Goal: Communication & Community: Answer question/provide support

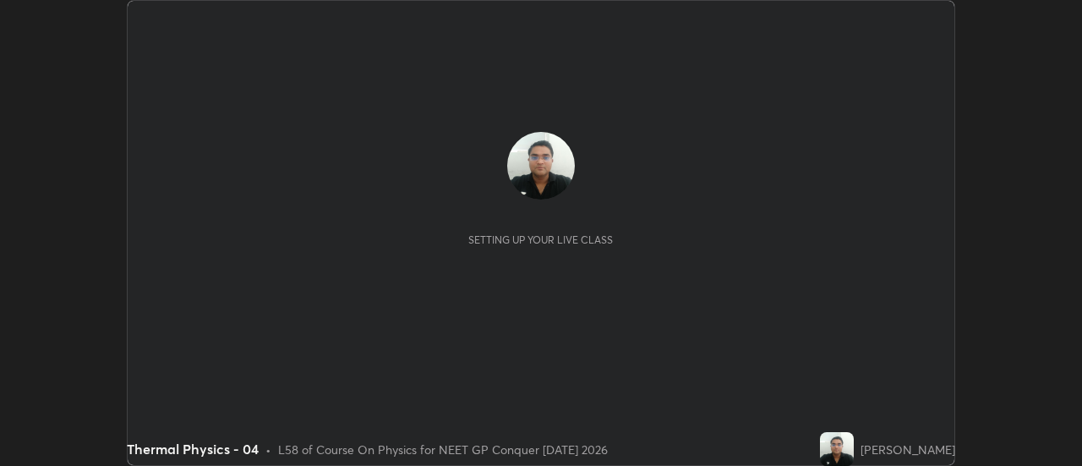
scroll to position [466, 1082]
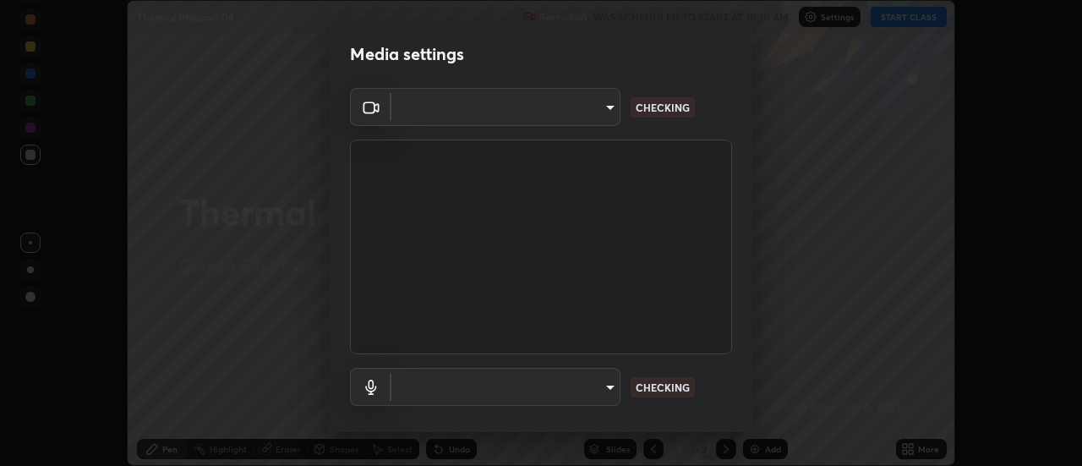
type input "1f31108d829b39389914bdc30e5c2a8b8d5d122ed1bfb40228f539b6595447af"
type input "e0a4eddf964240604f55a3570e3897f746bb17eeba3f21c2d992870615159c69"
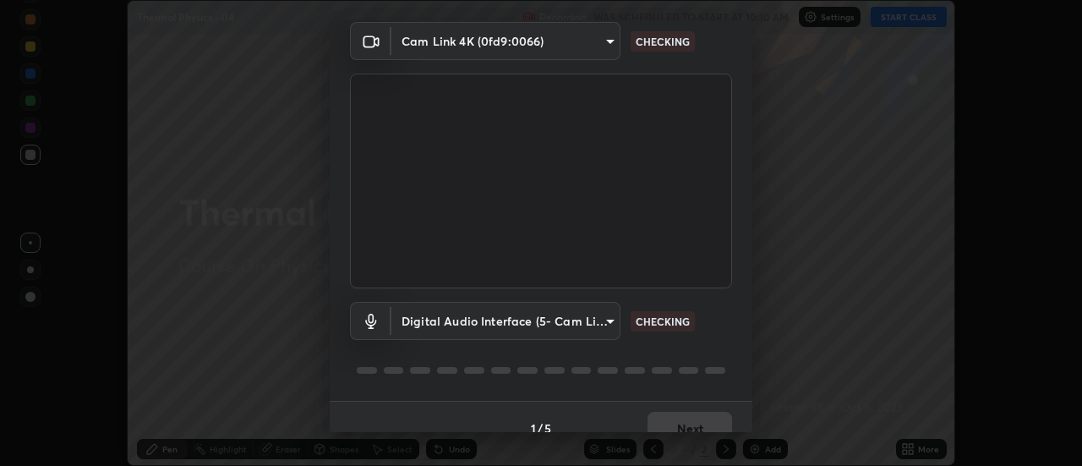
scroll to position [89, 0]
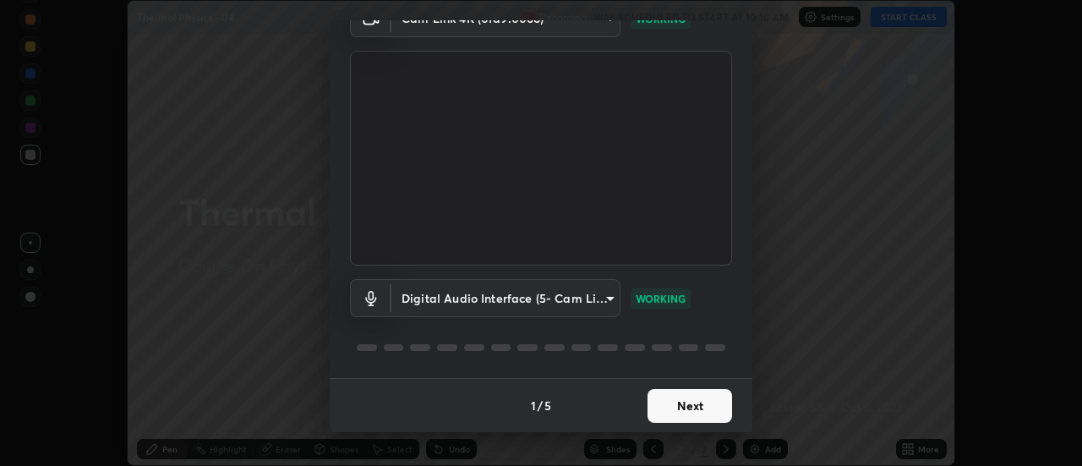
click at [686, 404] on button "Next" at bounding box center [689, 406] width 85 height 34
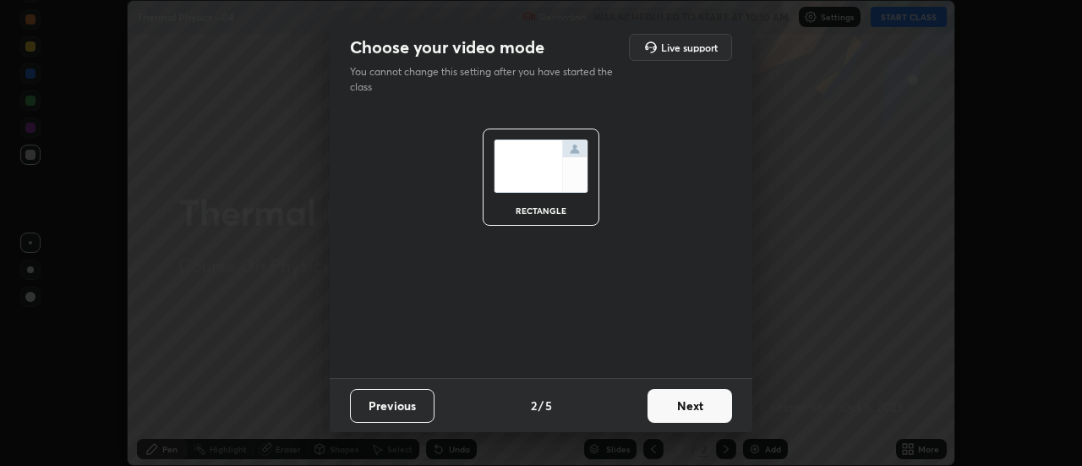
scroll to position [0, 0]
click at [686, 403] on button "Next" at bounding box center [689, 406] width 85 height 34
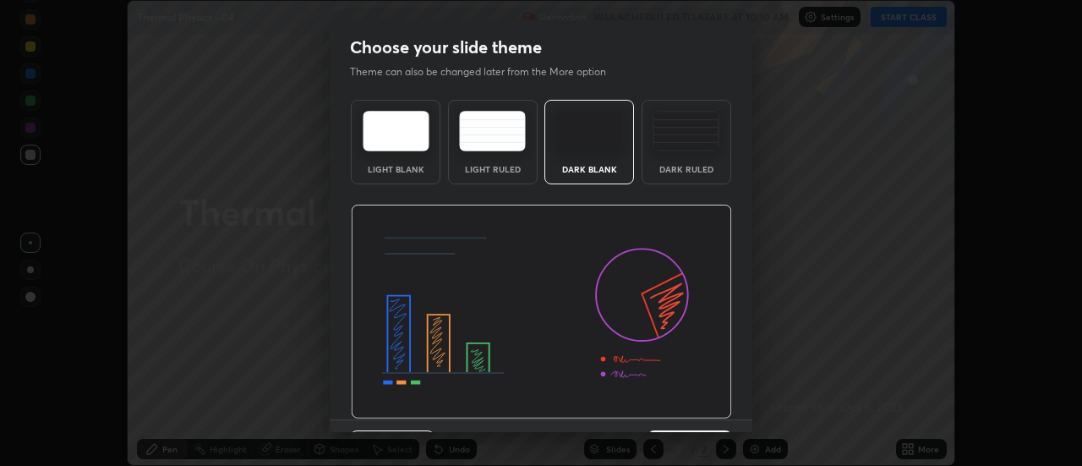
click at [690, 402] on img at bounding box center [541, 312] width 381 height 215
click at [691, 403] on img at bounding box center [541, 312] width 381 height 215
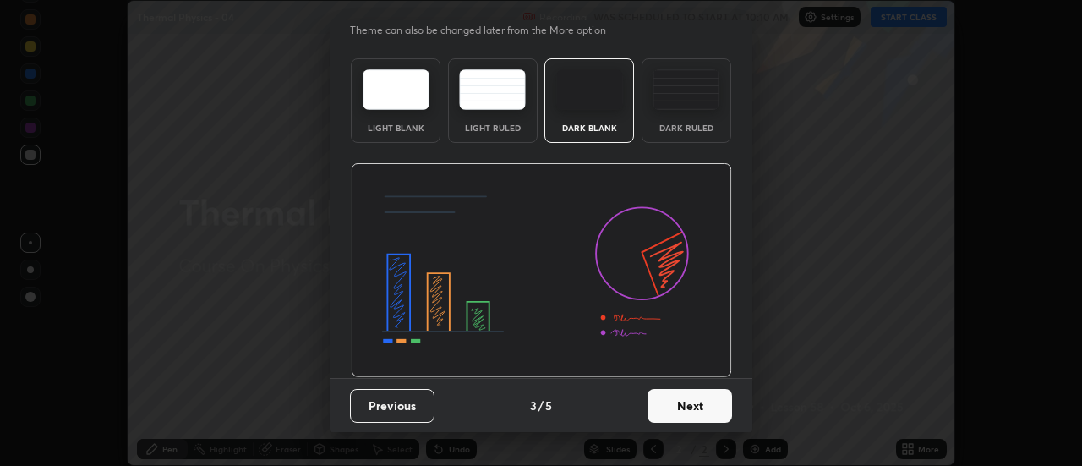
click at [683, 402] on button "Next" at bounding box center [689, 406] width 85 height 34
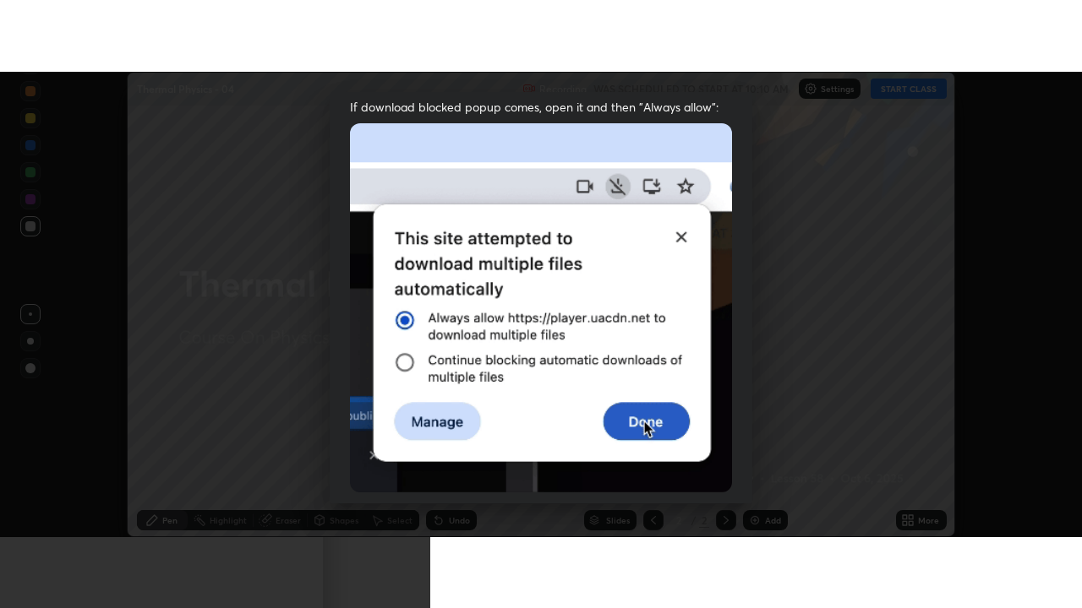
scroll to position [434, 0]
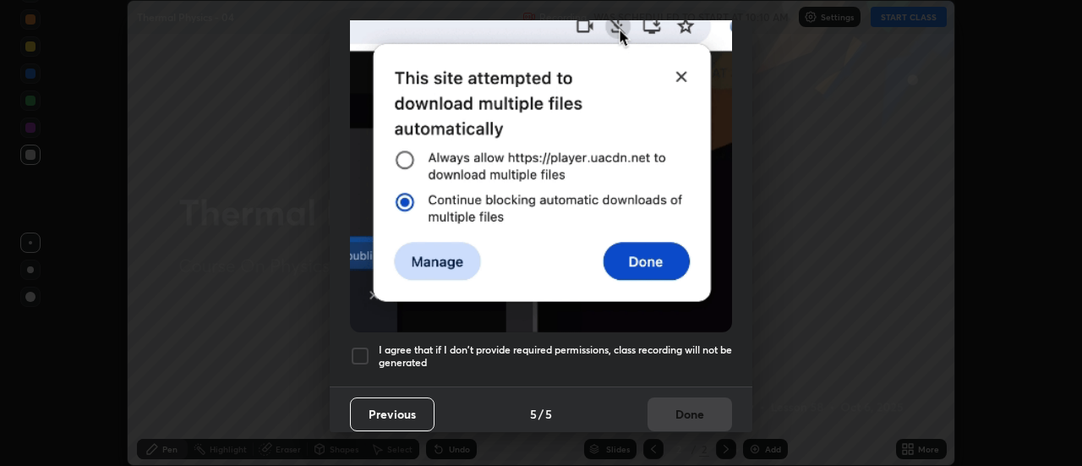
click at [363, 346] on div at bounding box center [360, 356] width 20 height 20
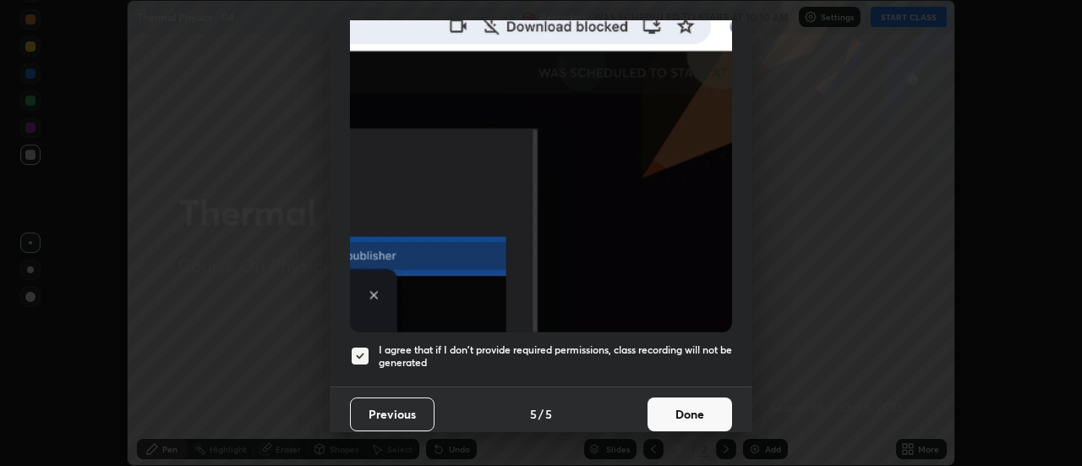
click at [683, 411] on button "Done" at bounding box center [689, 414] width 85 height 34
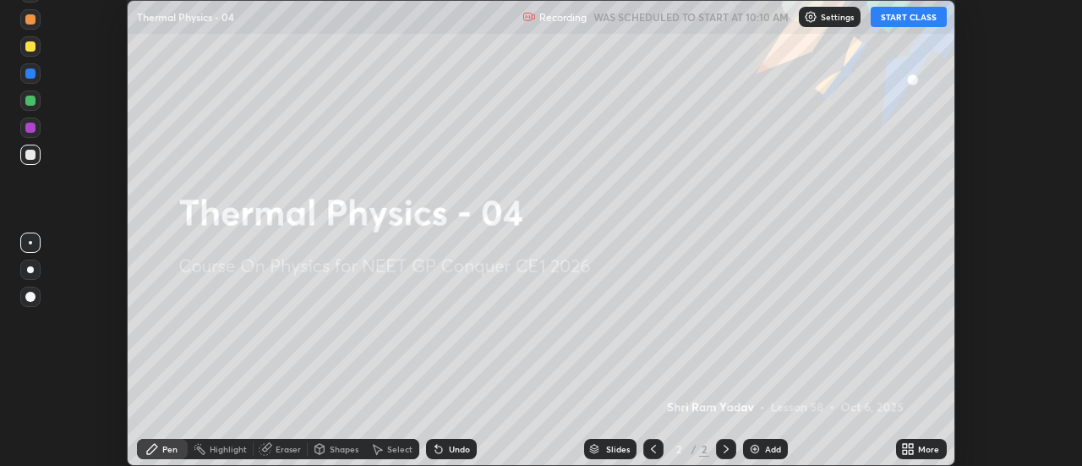
click at [917, 21] on button "START CLASS" at bounding box center [908, 17] width 76 height 20
click at [914, 446] on icon at bounding box center [911, 446] width 4 height 4
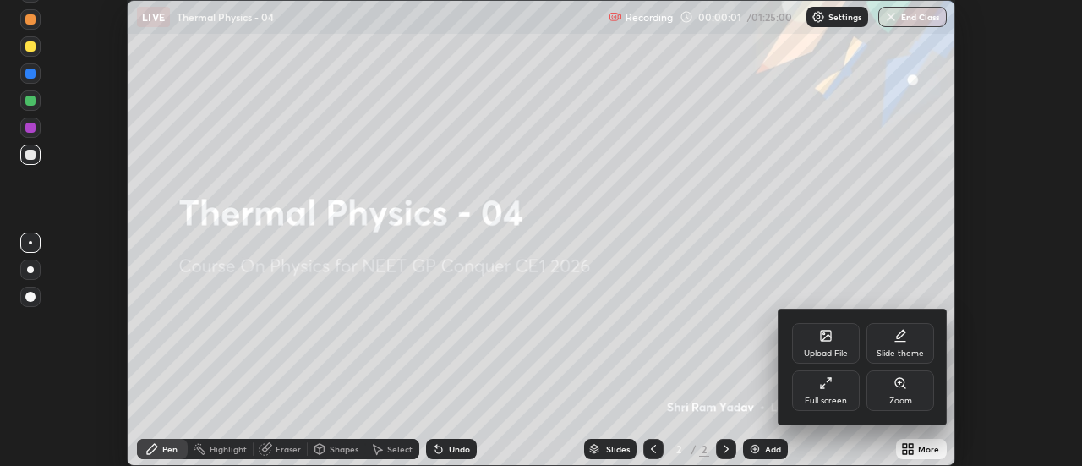
click at [837, 393] on div "Full screen" at bounding box center [826, 390] width 68 height 41
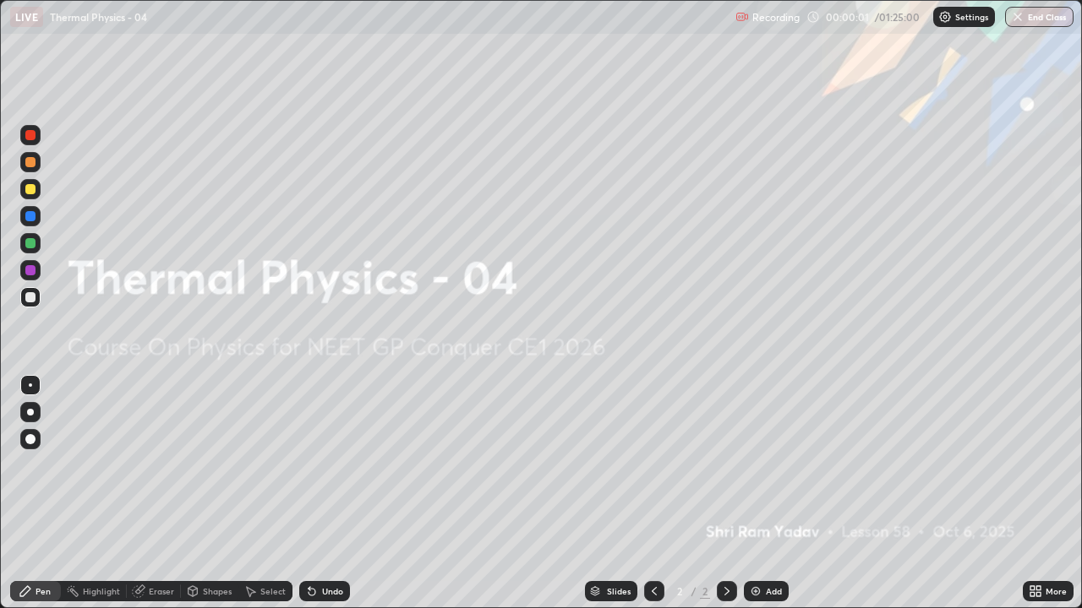
scroll to position [608, 1082]
click at [762, 465] on div "Add" at bounding box center [766, 591] width 45 height 20
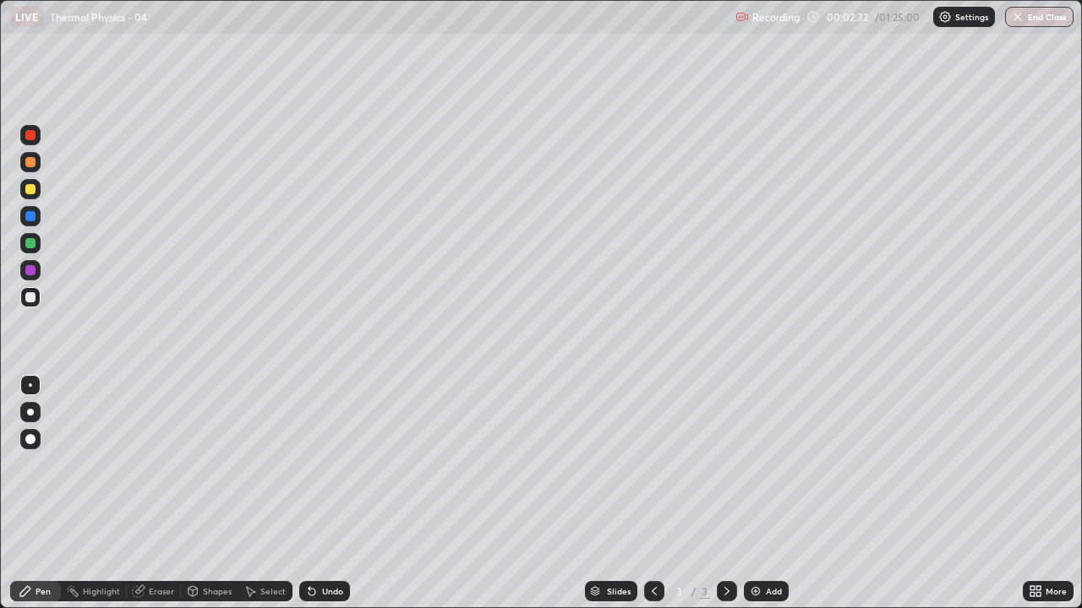
click at [29, 304] on div at bounding box center [30, 297] width 20 height 20
click at [28, 164] on div at bounding box center [30, 162] width 10 height 10
click at [322, 465] on div "Undo" at bounding box center [332, 591] width 21 height 8
click at [31, 301] on div at bounding box center [30, 297] width 10 height 10
click at [30, 164] on div at bounding box center [30, 162] width 10 height 10
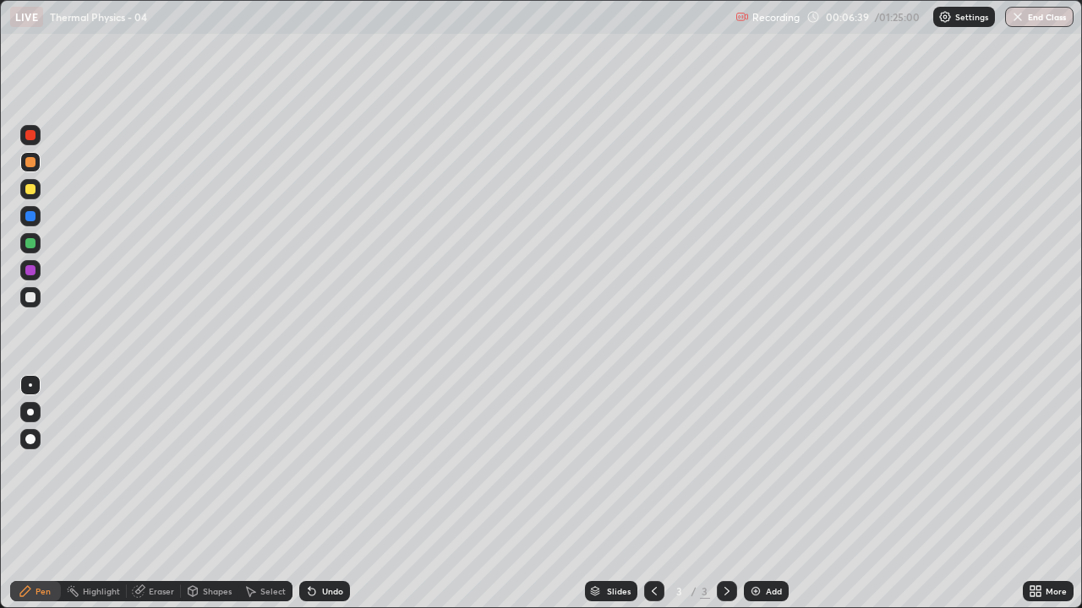
click at [28, 219] on div at bounding box center [30, 216] width 10 height 10
click at [30, 298] on div at bounding box center [30, 297] width 10 height 10
click at [30, 165] on div at bounding box center [30, 162] width 10 height 10
click at [322, 465] on div "Undo" at bounding box center [332, 591] width 21 height 8
click at [310, 465] on icon at bounding box center [311, 592] width 7 height 7
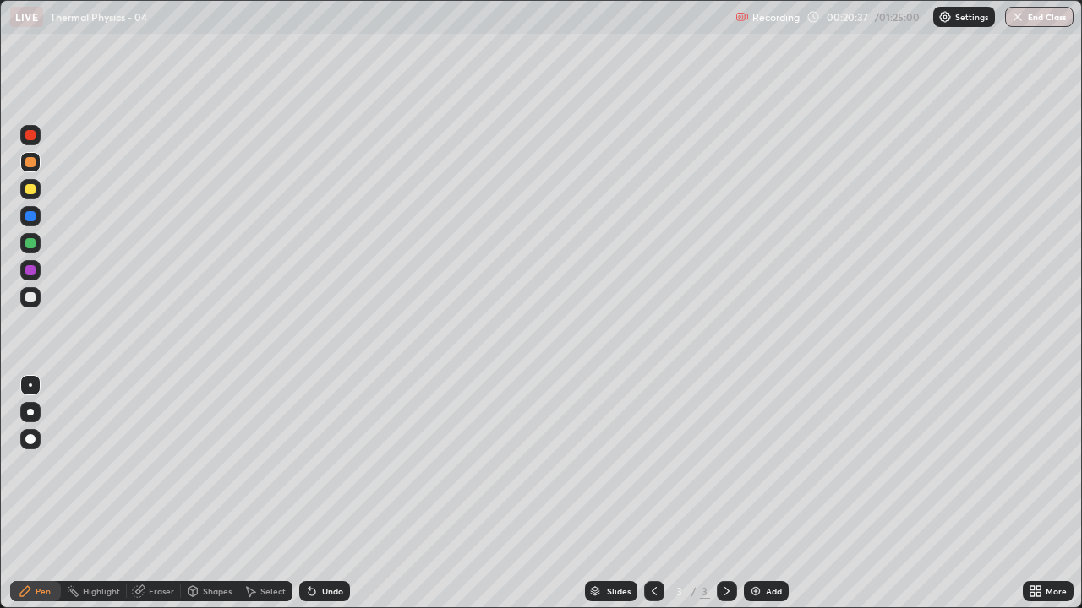
click at [762, 465] on div "Add" at bounding box center [766, 591] width 45 height 20
click at [33, 302] on div at bounding box center [30, 297] width 10 height 10
click at [28, 165] on div at bounding box center [30, 162] width 10 height 10
click at [30, 303] on div at bounding box center [30, 297] width 20 height 20
click at [334, 465] on div "Undo" at bounding box center [332, 591] width 21 height 8
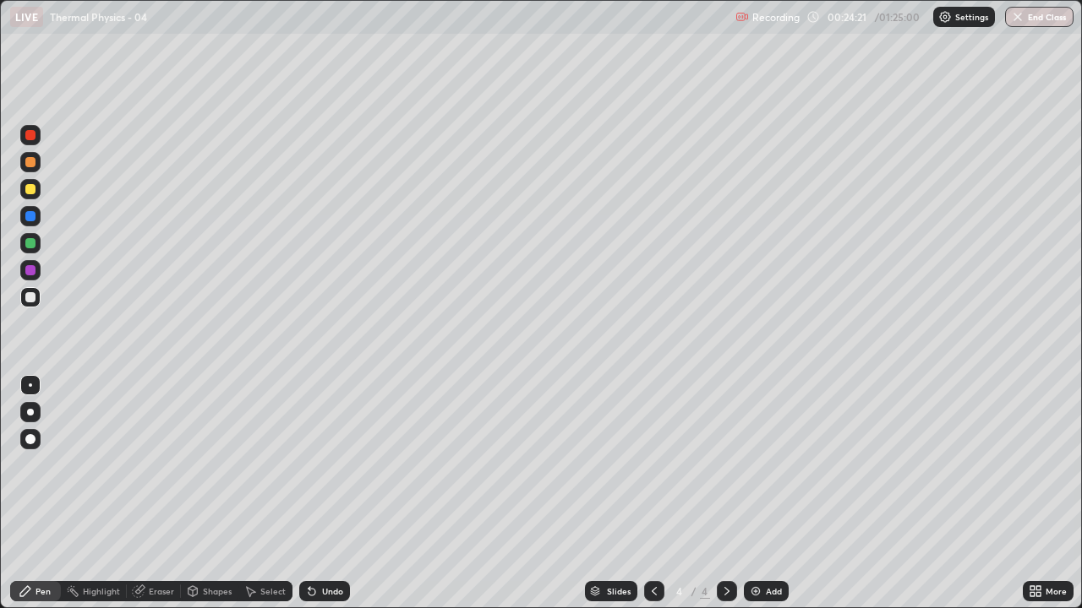
click at [332, 465] on div "Undo" at bounding box center [332, 591] width 21 height 8
click at [152, 465] on div "Eraser" at bounding box center [161, 591] width 25 height 8
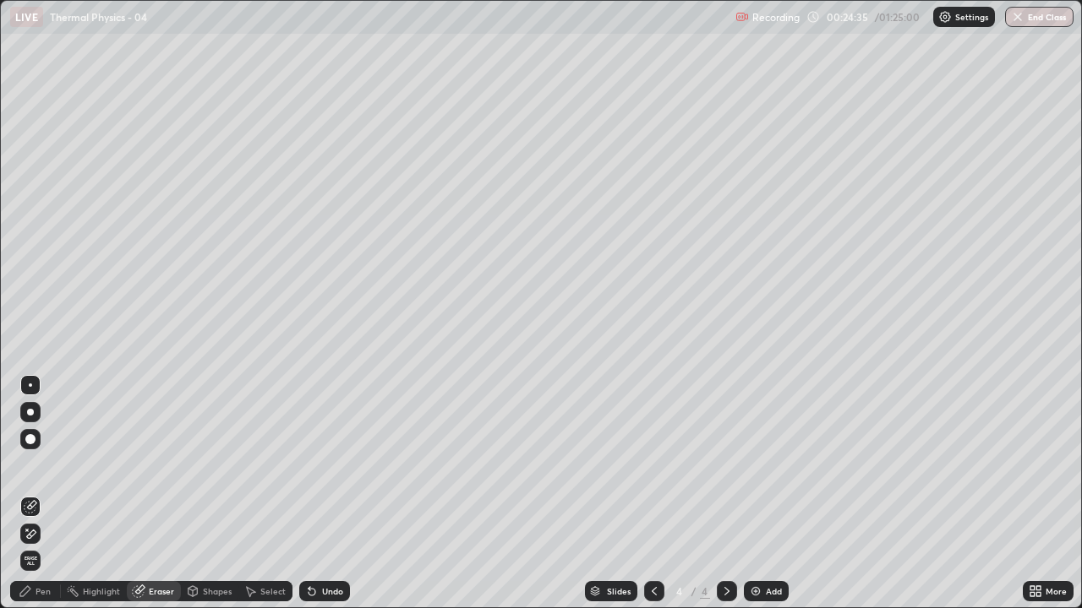
click at [43, 465] on div "Pen" at bounding box center [42, 591] width 15 height 8
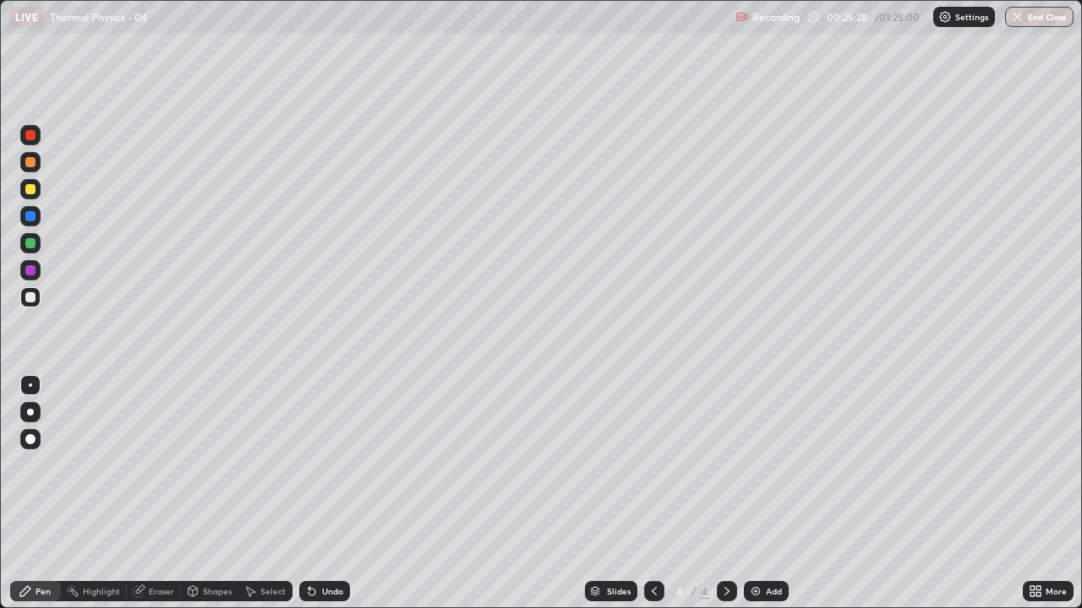
click at [29, 162] on div at bounding box center [30, 162] width 10 height 10
click at [764, 465] on div "Add" at bounding box center [766, 591] width 45 height 20
click at [30, 300] on div at bounding box center [30, 297] width 10 height 10
click at [760, 465] on img at bounding box center [756, 592] width 14 height 14
click at [26, 170] on div at bounding box center [30, 162] width 20 height 20
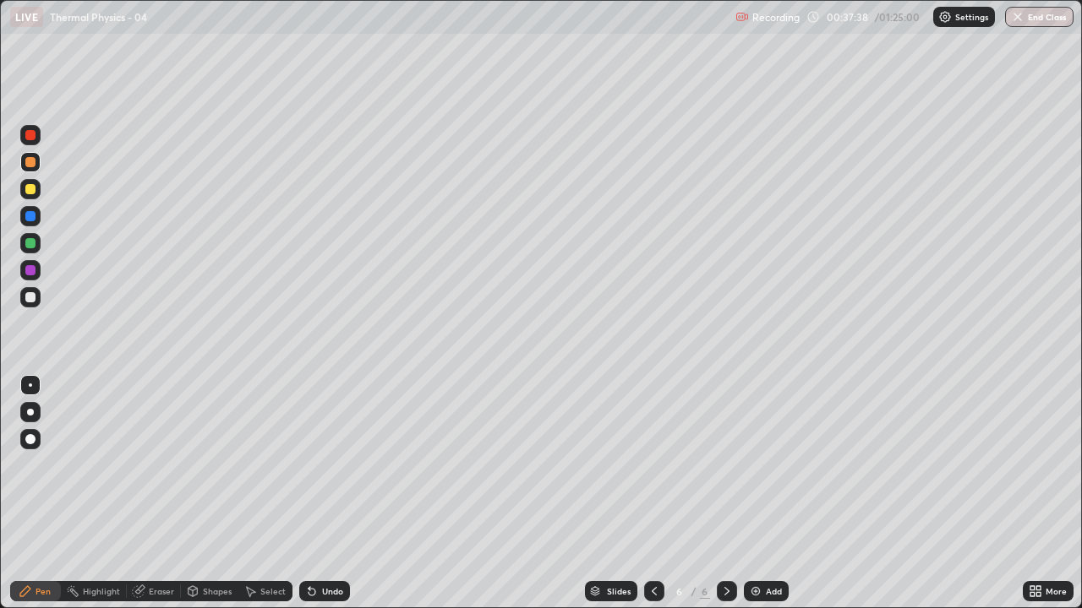
click at [332, 465] on div "Undo" at bounding box center [332, 591] width 21 height 8
click at [331, 465] on div "Undo" at bounding box center [332, 591] width 21 height 8
click at [323, 465] on div "Undo" at bounding box center [332, 591] width 21 height 8
click at [324, 465] on div "Undo" at bounding box center [324, 591] width 51 height 20
click at [761, 465] on div "Add" at bounding box center [766, 591] width 45 height 20
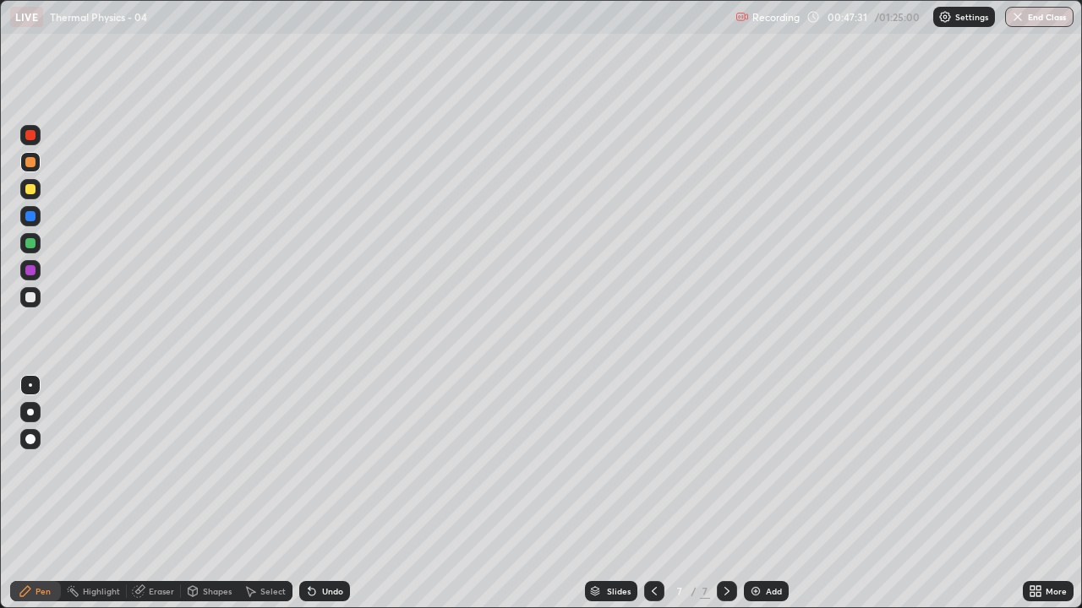
click at [30, 302] on div at bounding box center [30, 297] width 10 height 10
click at [767, 465] on div "Add" at bounding box center [774, 591] width 16 height 8
click at [322, 465] on div "Undo" at bounding box center [332, 591] width 21 height 8
click at [759, 465] on img at bounding box center [756, 592] width 14 height 14
click at [332, 465] on div "Undo" at bounding box center [332, 591] width 21 height 8
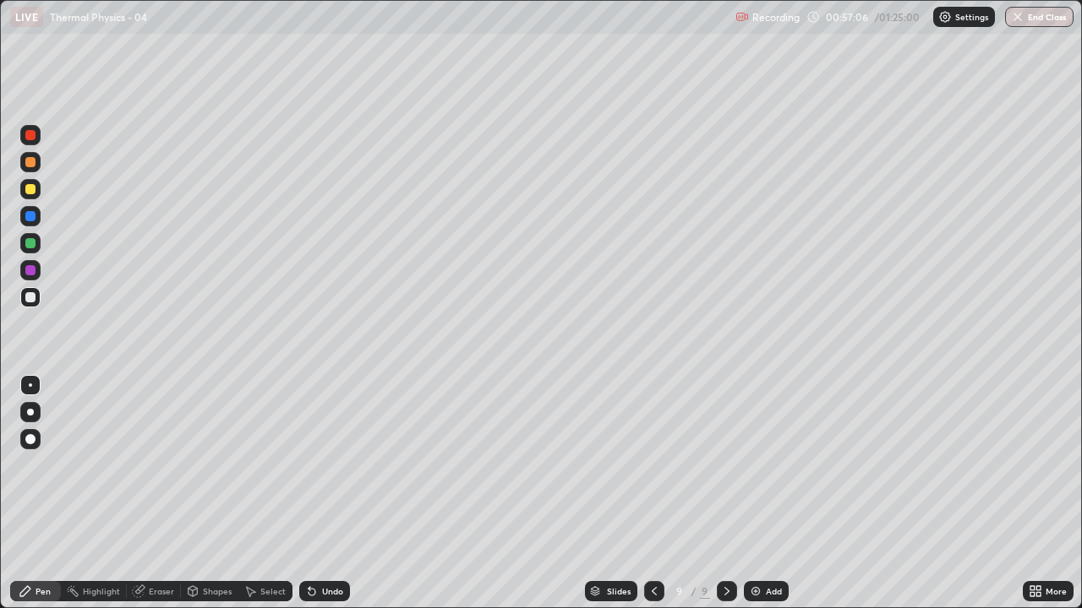
click at [323, 465] on div "Undo" at bounding box center [332, 591] width 21 height 8
click at [325, 465] on div "Undo" at bounding box center [332, 591] width 21 height 8
click at [326, 465] on div "Undo" at bounding box center [324, 591] width 51 height 20
click at [757, 465] on img at bounding box center [756, 592] width 14 height 14
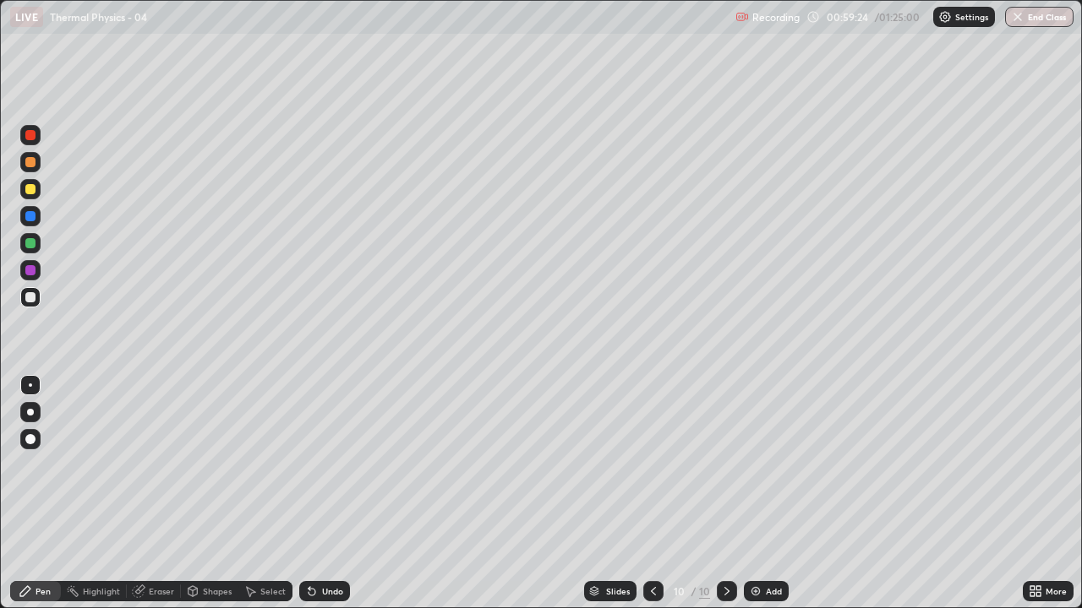
click at [314, 465] on icon at bounding box center [312, 592] width 14 height 14
click at [30, 163] on div at bounding box center [30, 162] width 10 height 10
click at [757, 465] on img at bounding box center [756, 592] width 14 height 14
click at [35, 301] on div at bounding box center [30, 297] width 20 height 20
click at [322, 465] on div "Undo" at bounding box center [332, 591] width 21 height 8
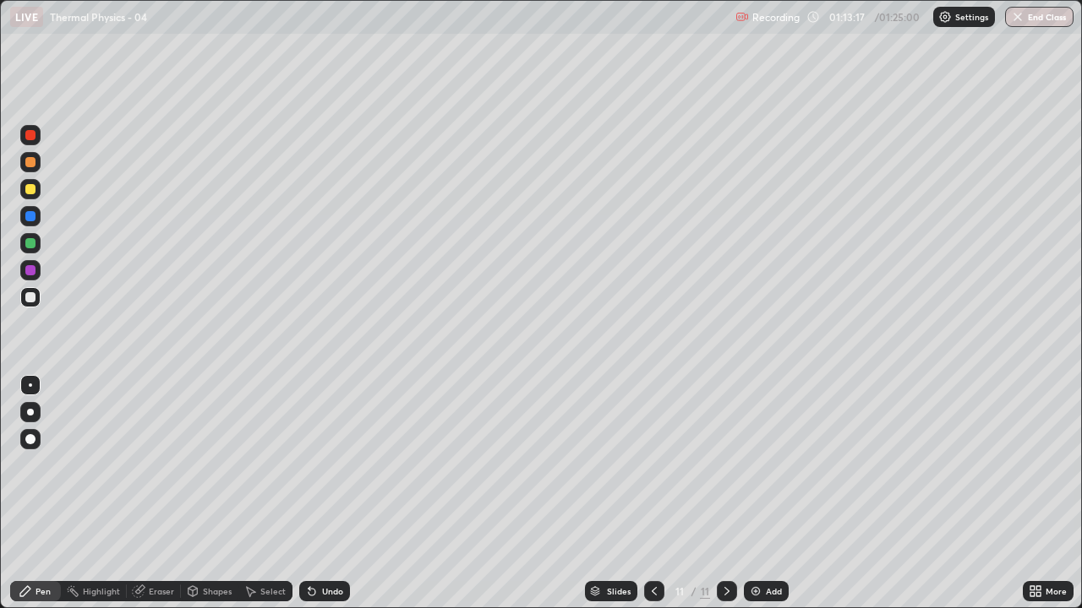
click at [757, 465] on img at bounding box center [756, 592] width 14 height 14
click at [324, 465] on div "Undo" at bounding box center [324, 591] width 51 height 20
click at [323, 465] on div "Undo" at bounding box center [324, 591] width 51 height 20
click at [35, 164] on div at bounding box center [30, 162] width 10 height 10
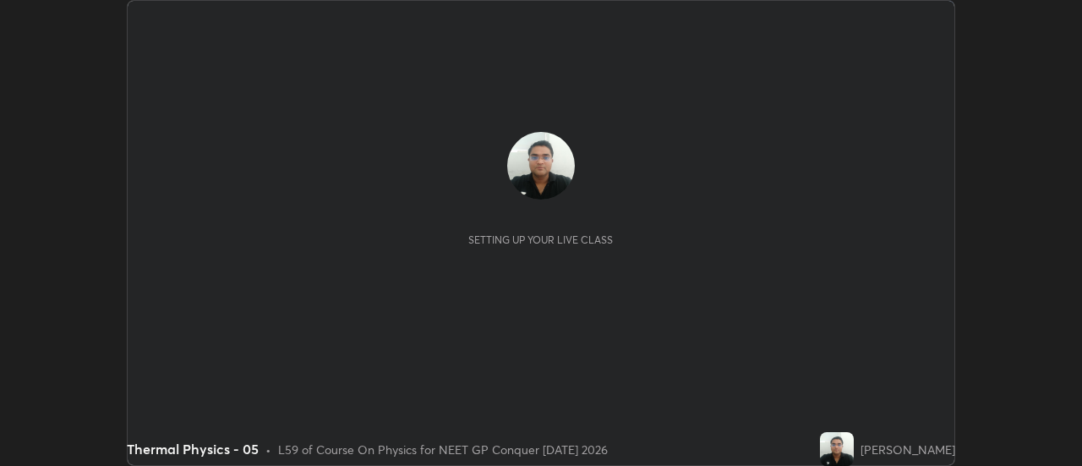
scroll to position [466, 1082]
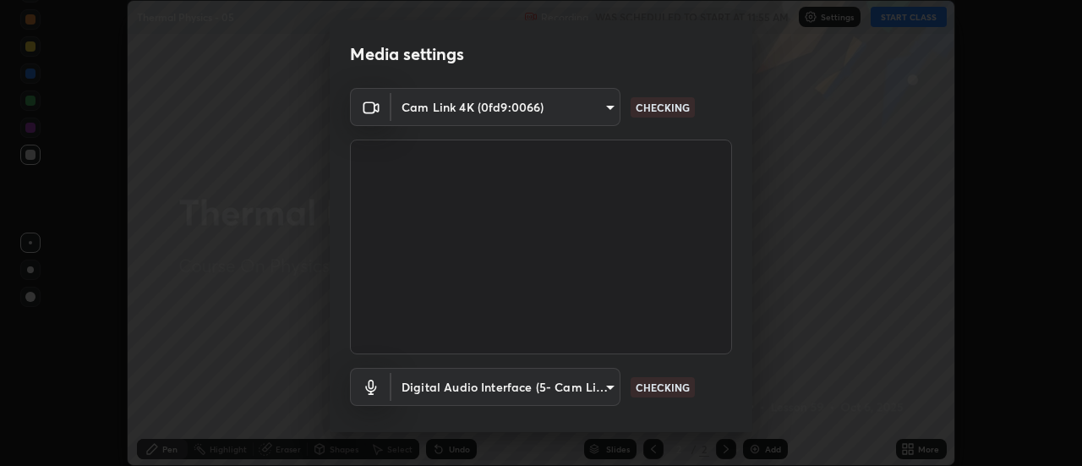
type input "1f31108d829b39389914bdc30e5c2a8b8d5d122ed1bfb40228f539b6595447af"
type input "e0a4eddf964240604f55a3570e3897f746bb17eeba3f21c2d992870615159c69"
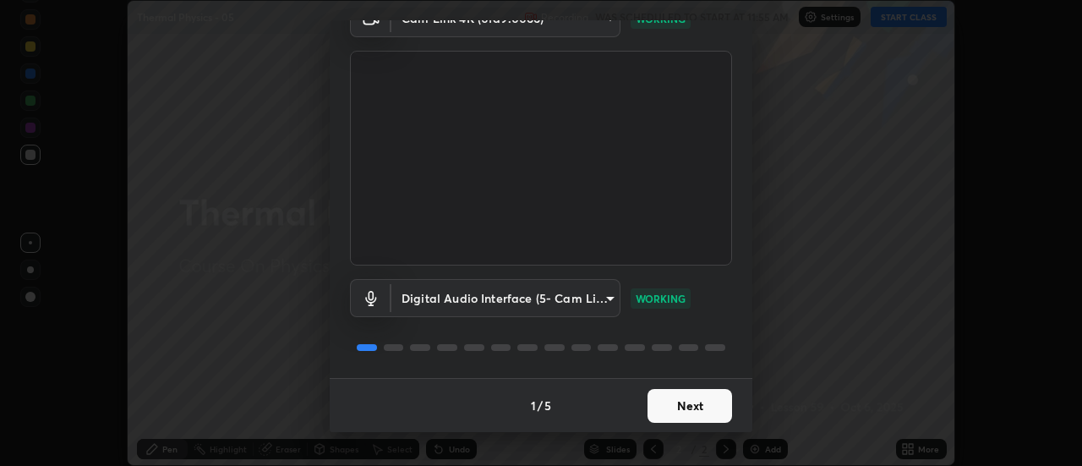
click at [700, 403] on button "Next" at bounding box center [689, 406] width 85 height 34
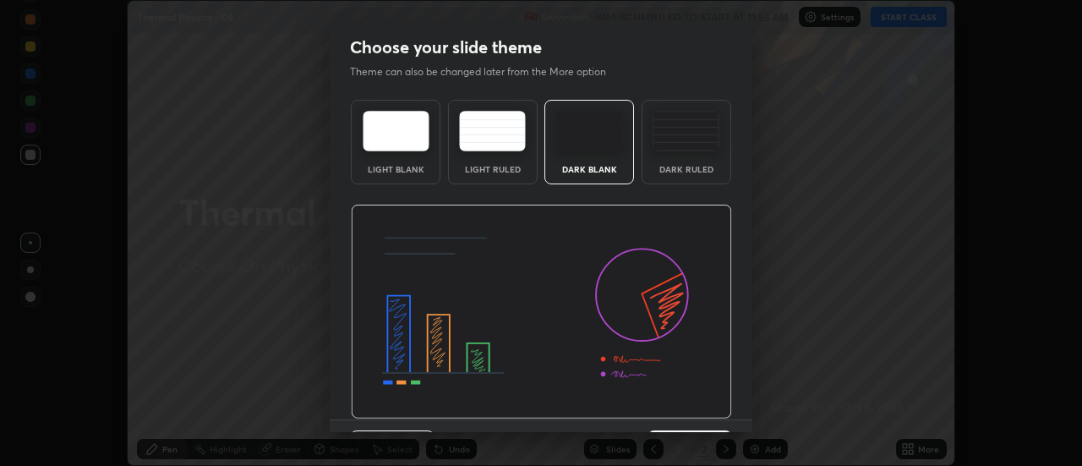
click at [701, 406] on img at bounding box center [541, 312] width 381 height 215
click at [704, 401] on img at bounding box center [541, 312] width 381 height 215
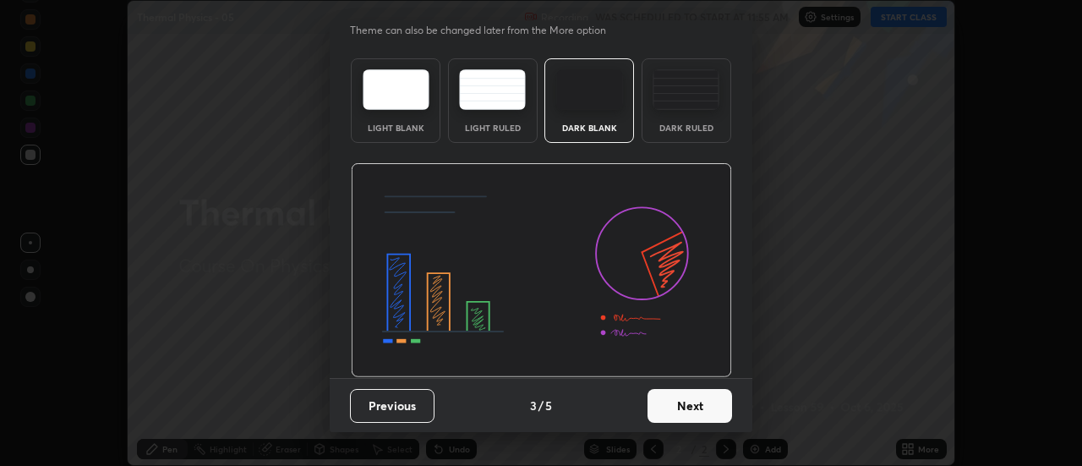
click at [699, 400] on button "Next" at bounding box center [689, 406] width 85 height 34
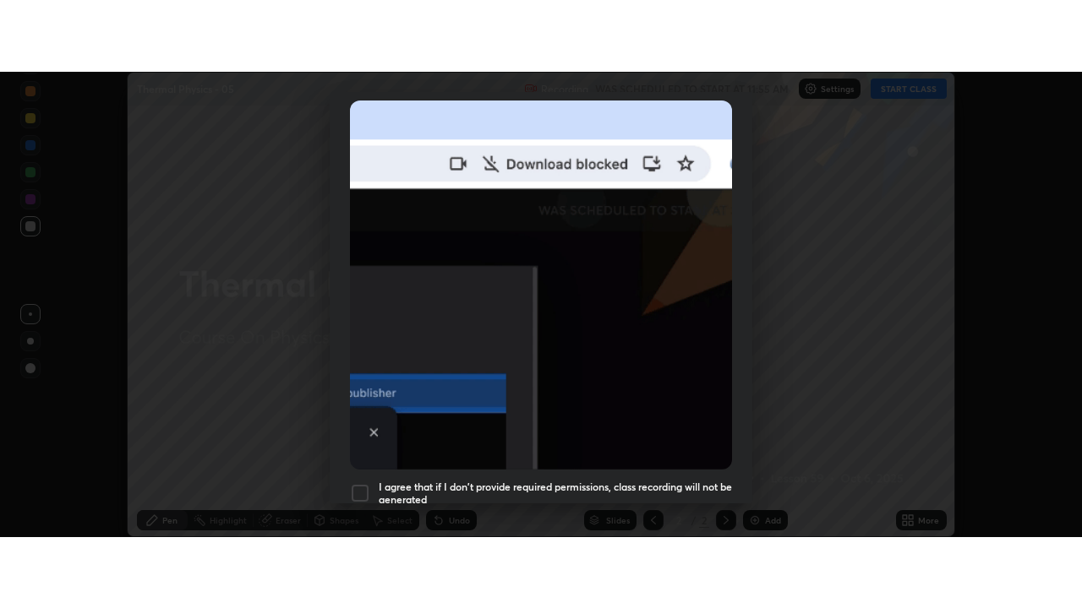
scroll to position [434, 0]
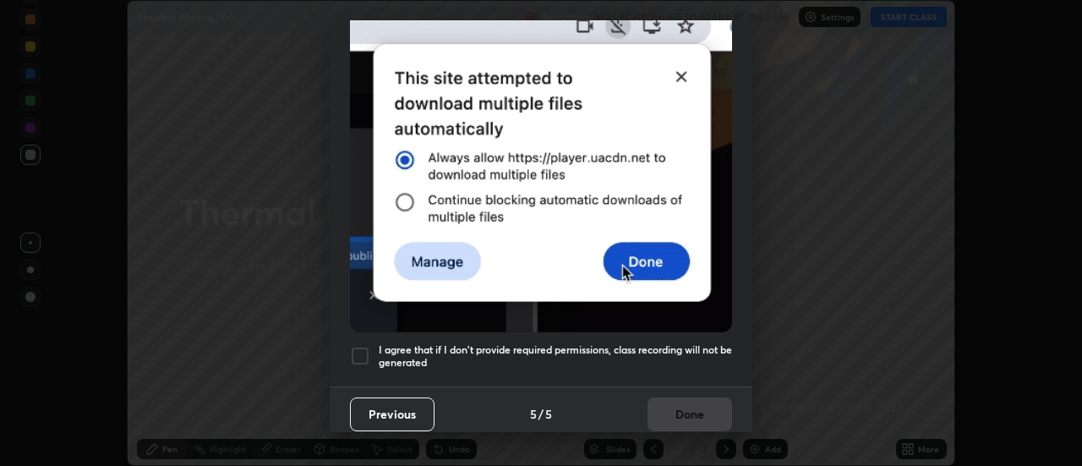
click at [362, 346] on div at bounding box center [360, 356] width 20 height 20
click at [679, 412] on button "Done" at bounding box center [689, 414] width 85 height 34
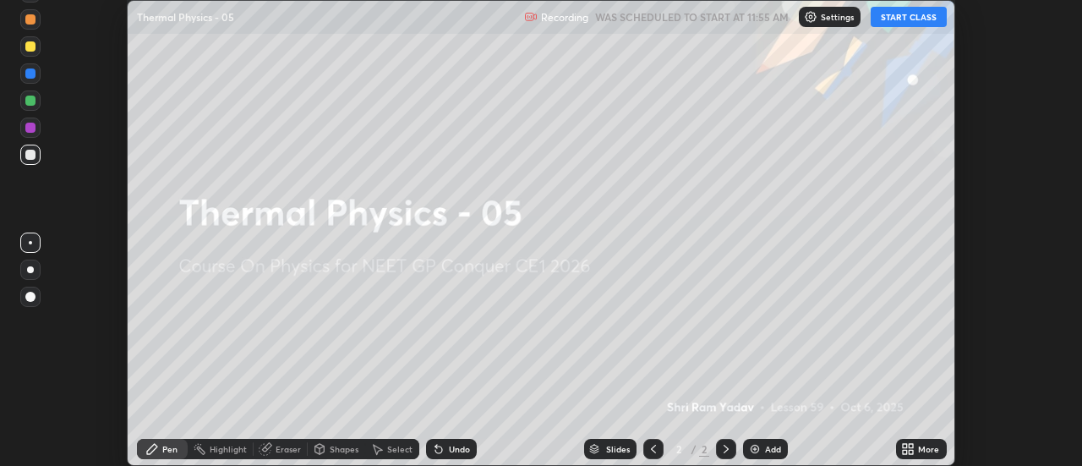
click at [925, 17] on button "START CLASS" at bounding box center [908, 17] width 76 height 20
click at [913, 445] on icon at bounding box center [911, 446] width 4 height 4
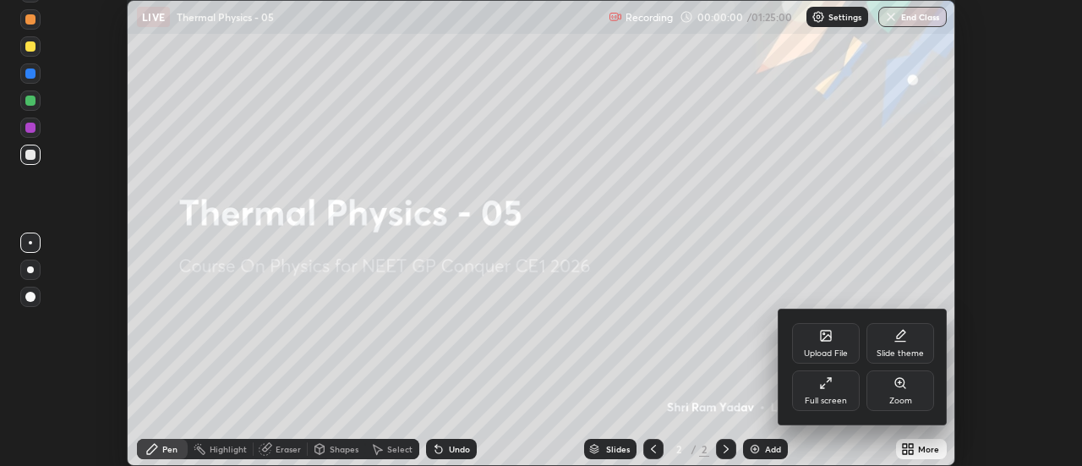
click at [837, 393] on div "Full screen" at bounding box center [826, 390] width 68 height 41
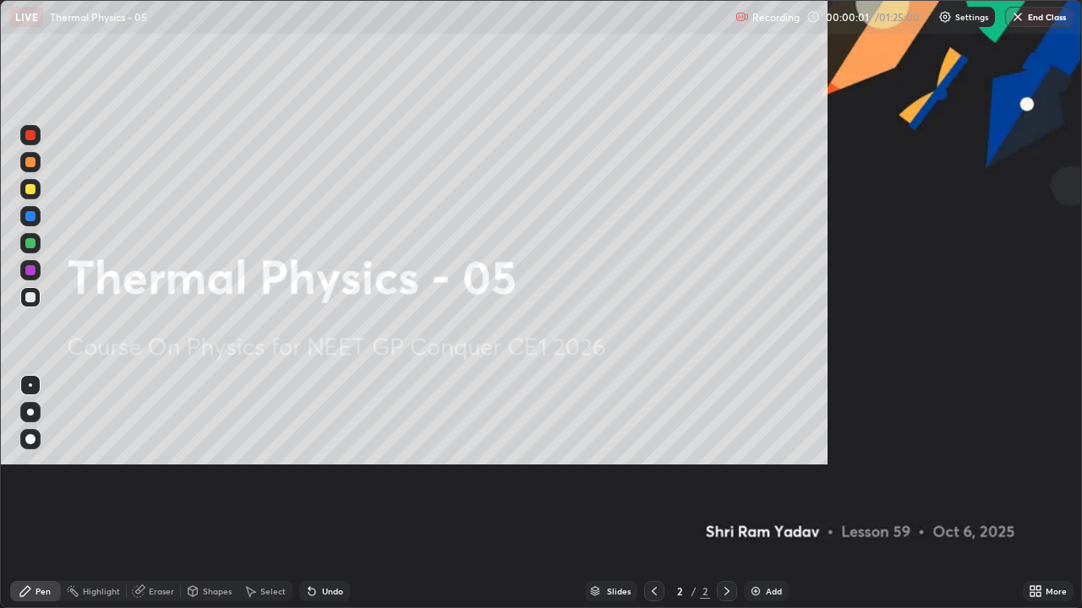
scroll to position [608, 1082]
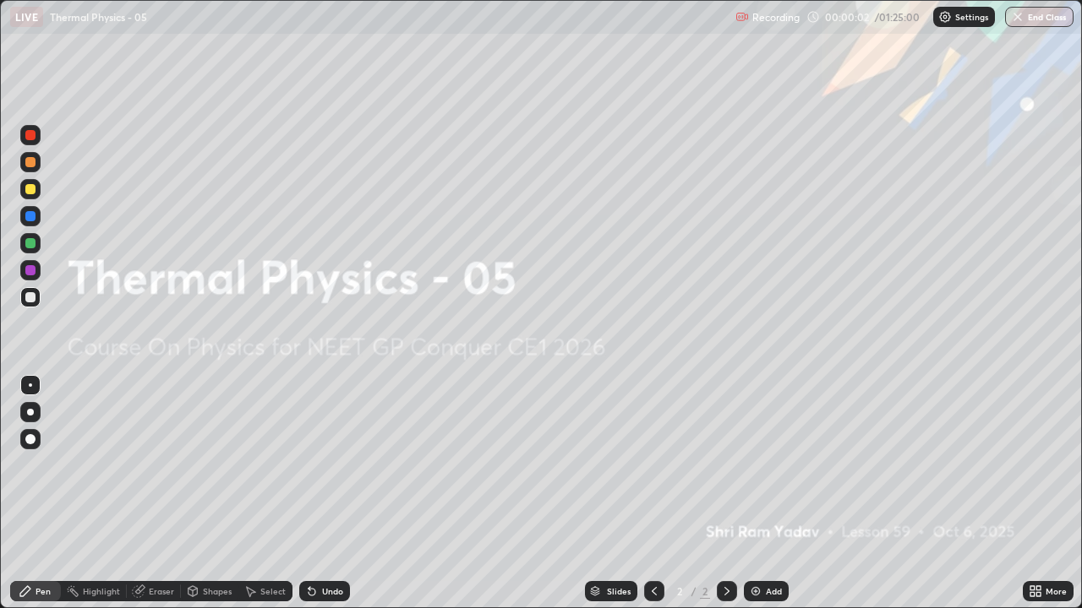
click at [771, 465] on div "Add" at bounding box center [766, 591] width 45 height 20
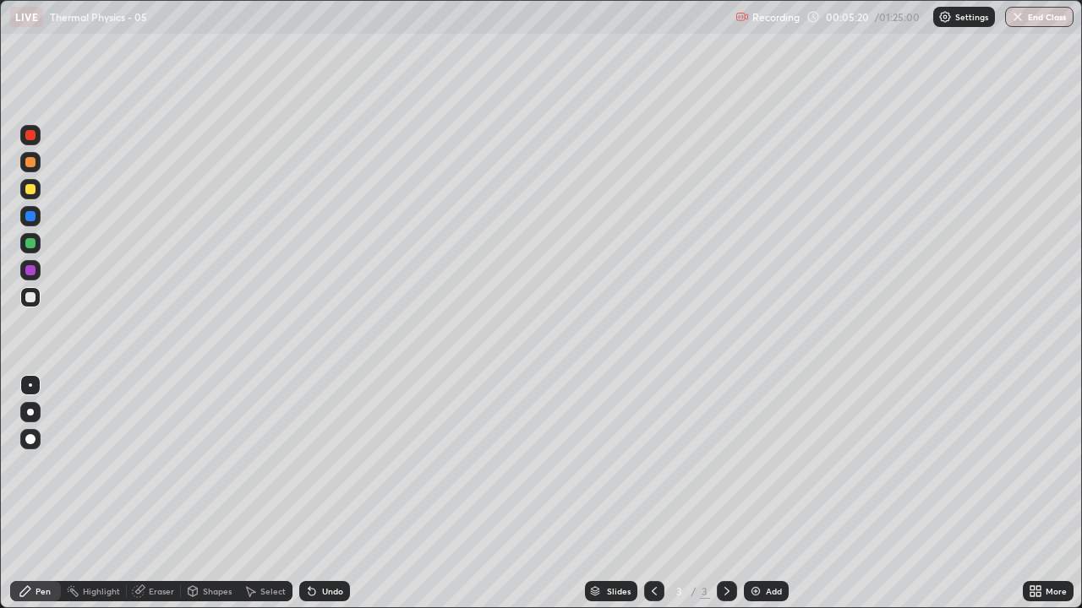
click at [34, 166] on div at bounding box center [30, 162] width 10 height 10
click at [327, 465] on div "Undo" at bounding box center [332, 591] width 21 height 8
click at [315, 465] on icon at bounding box center [312, 592] width 14 height 14
click at [36, 297] on div at bounding box center [30, 297] width 20 height 20
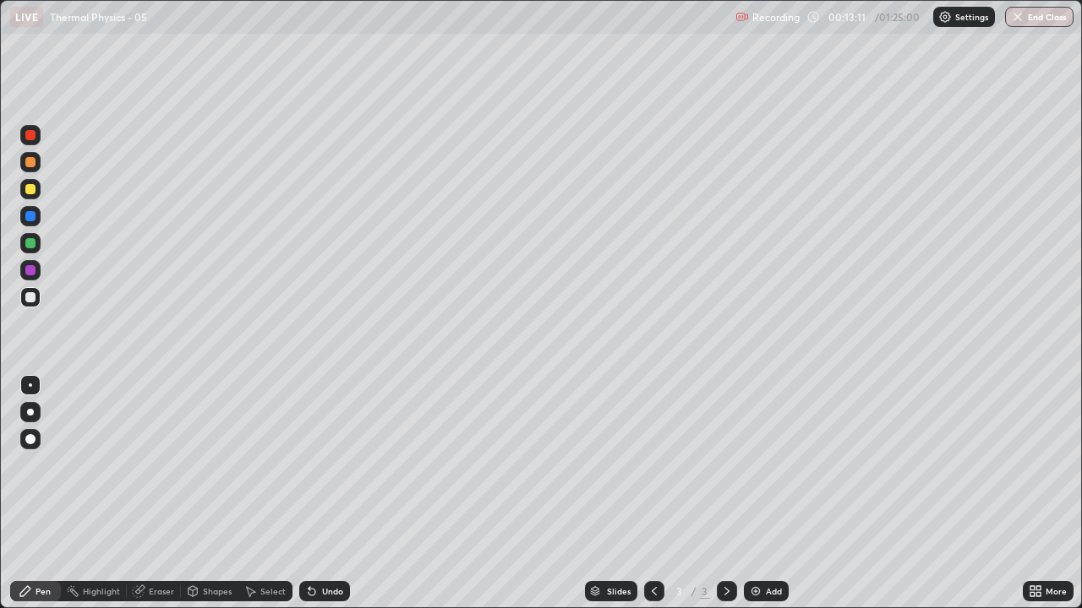
click at [754, 465] on img at bounding box center [756, 592] width 14 height 14
click at [25, 168] on div at bounding box center [30, 162] width 20 height 20
click at [755, 465] on img at bounding box center [756, 592] width 14 height 14
click at [28, 303] on div at bounding box center [30, 297] width 20 height 20
click at [35, 169] on div at bounding box center [30, 162] width 20 height 20
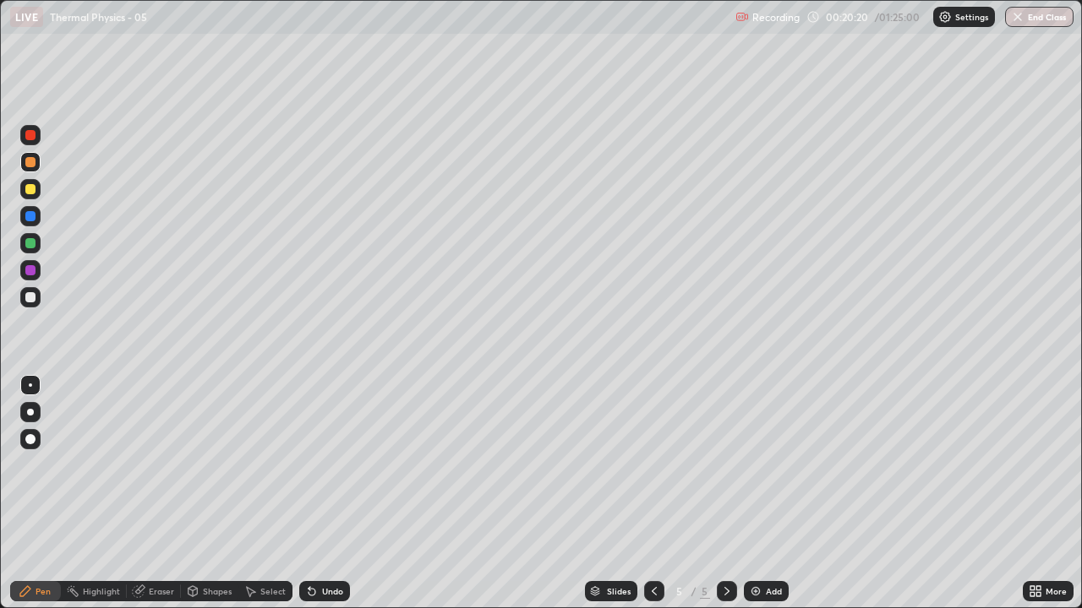
click at [34, 139] on div at bounding box center [30, 135] width 10 height 10
click at [31, 189] on div at bounding box center [30, 189] width 10 height 10
click at [33, 166] on div at bounding box center [30, 162] width 10 height 10
click at [29, 301] on div at bounding box center [30, 297] width 10 height 10
click at [757, 465] on img at bounding box center [756, 592] width 14 height 14
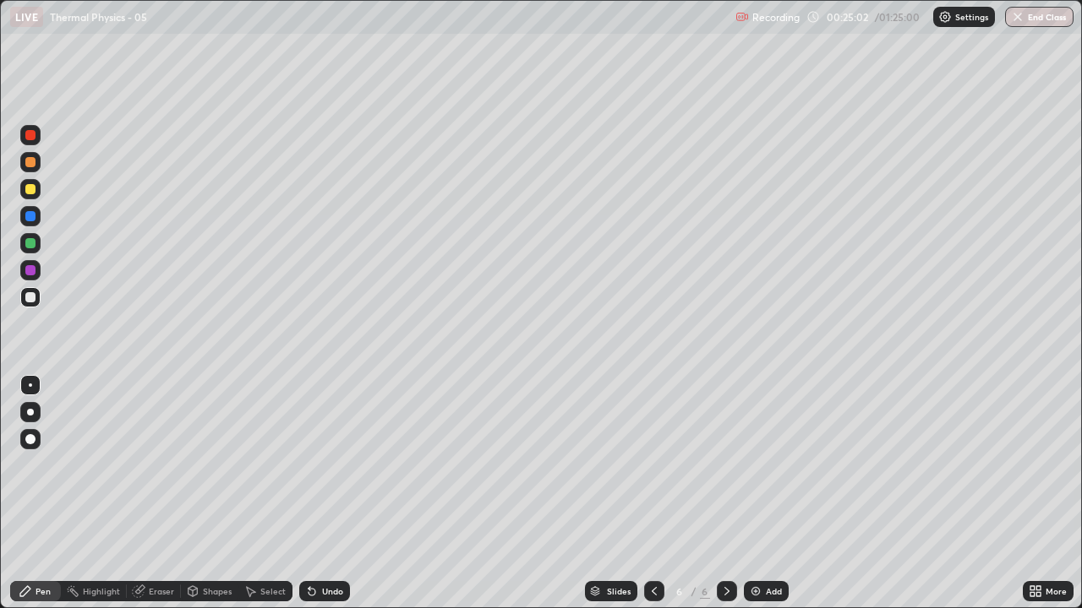
click at [324, 465] on div "Undo" at bounding box center [332, 591] width 21 height 8
click at [323, 465] on div "Undo" at bounding box center [332, 591] width 21 height 8
click at [325, 465] on div "Undo" at bounding box center [332, 591] width 21 height 8
click at [30, 139] on div at bounding box center [30, 135] width 10 height 10
click at [30, 163] on div at bounding box center [30, 162] width 10 height 10
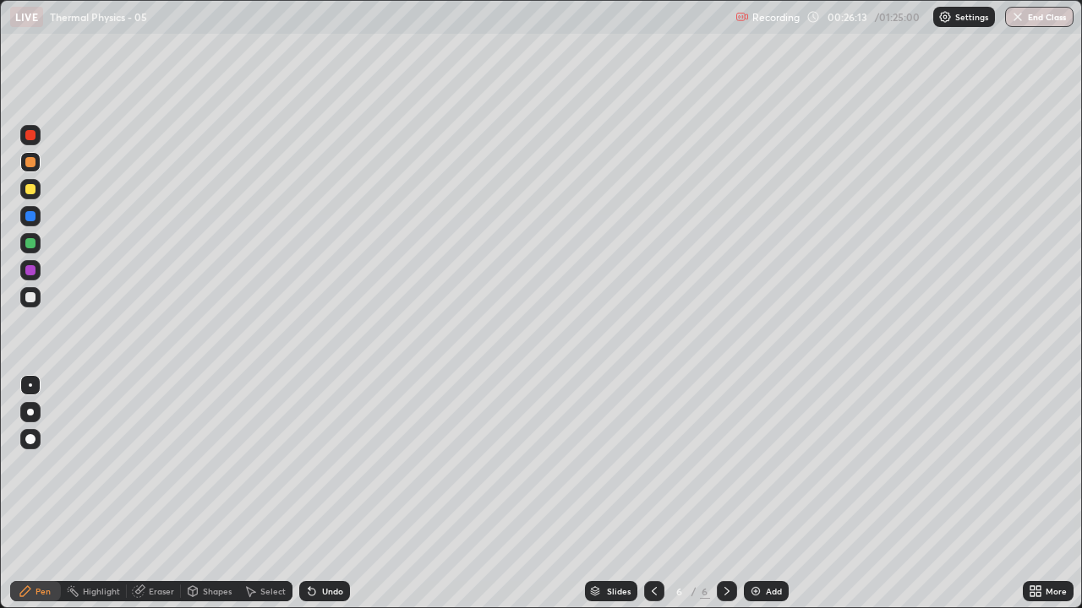
click at [28, 195] on div at bounding box center [30, 189] width 20 height 20
click at [28, 301] on div at bounding box center [30, 297] width 10 height 10
click at [37, 140] on div at bounding box center [30, 135] width 20 height 20
click at [31, 299] on div at bounding box center [30, 297] width 10 height 10
click at [749, 465] on img at bounding box center [756, 592] width 14 height 14
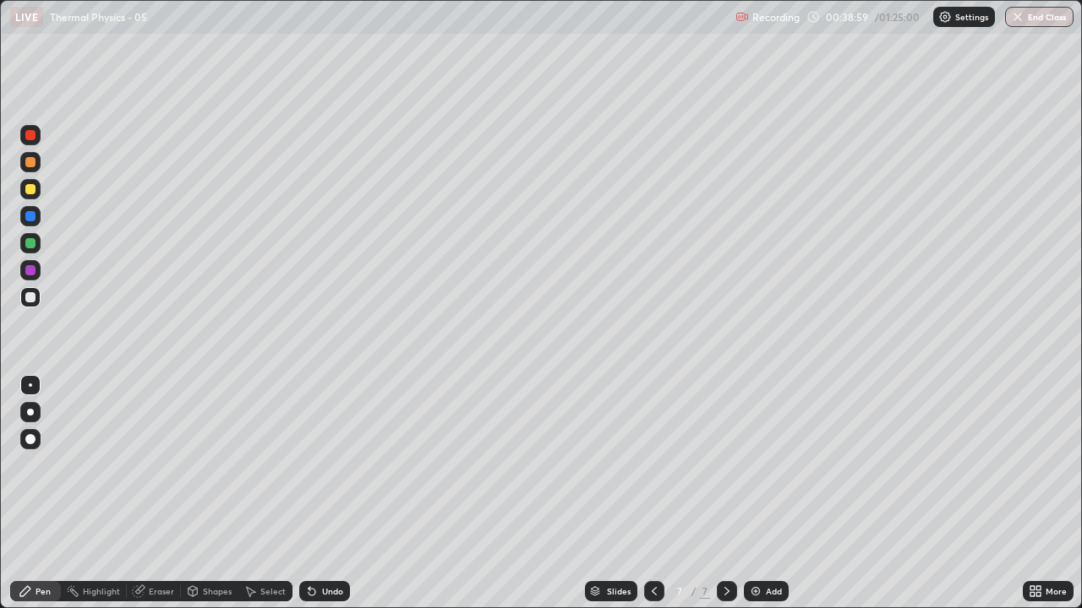
click at [33, 297] on div at bounding box center [30, 297] width 10 height 10
click at [30, 166] on div at bounding box center [30, 162] width 10 height 10
click at [31, 298] on div at bounding box center [30, 297] width 10 height 10
click at [38, 140] on div at bounding box center [30, 135] width 20 height 20
click at [32, 297] on div at bounding box center [30, 297] width 10 height 10
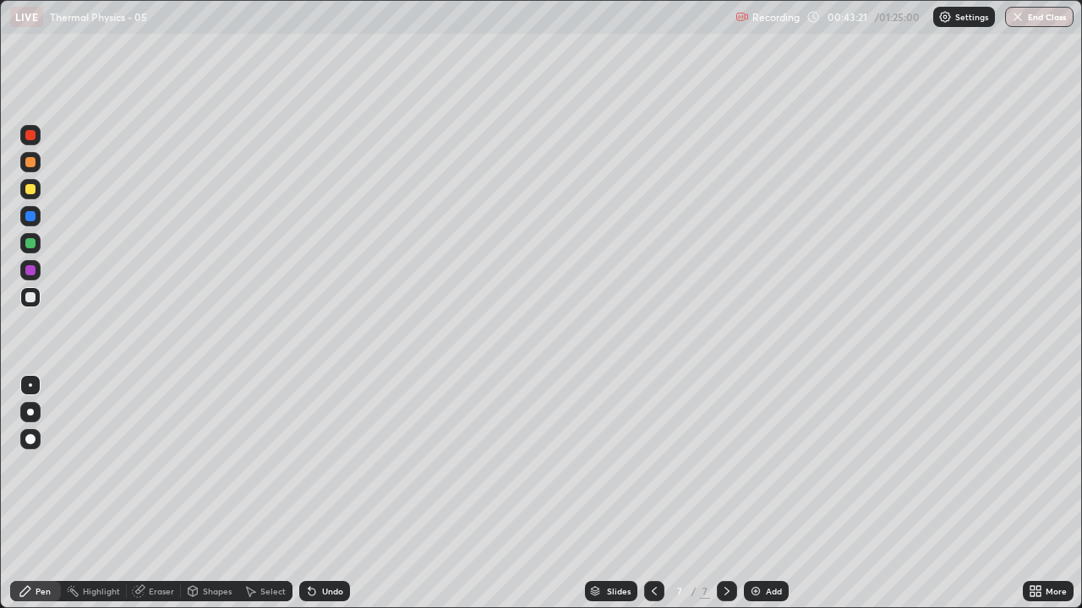
click at [322, 465] on div "Undo" at bounding box center [332, 591] width 21 height 8
click at [752, 465] on img at bounding box center [756, 592] width 14 height 14
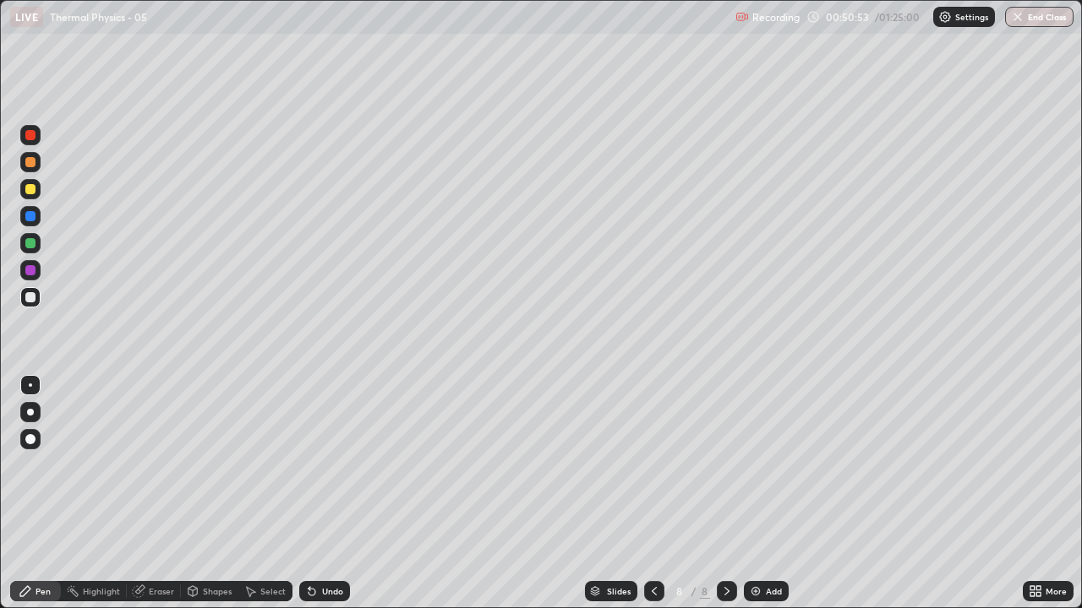
click at [164, 465] on div "Eraser" at bounding box center [161, 591] width 25 height 8
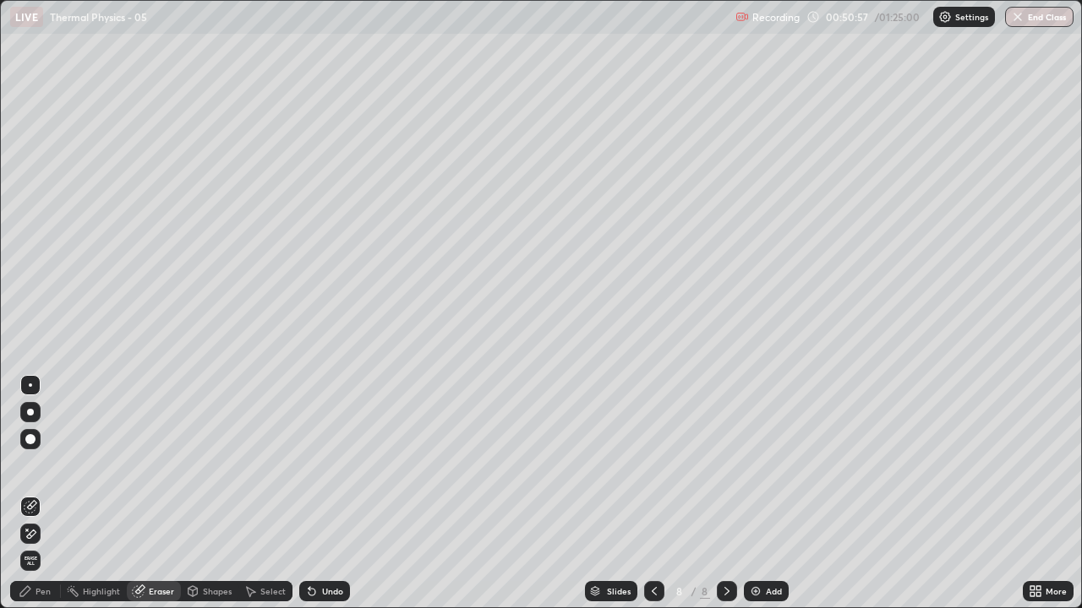
click at [45, 465] on div "Pen" at bounding box center [42, 591] width 15 height 8
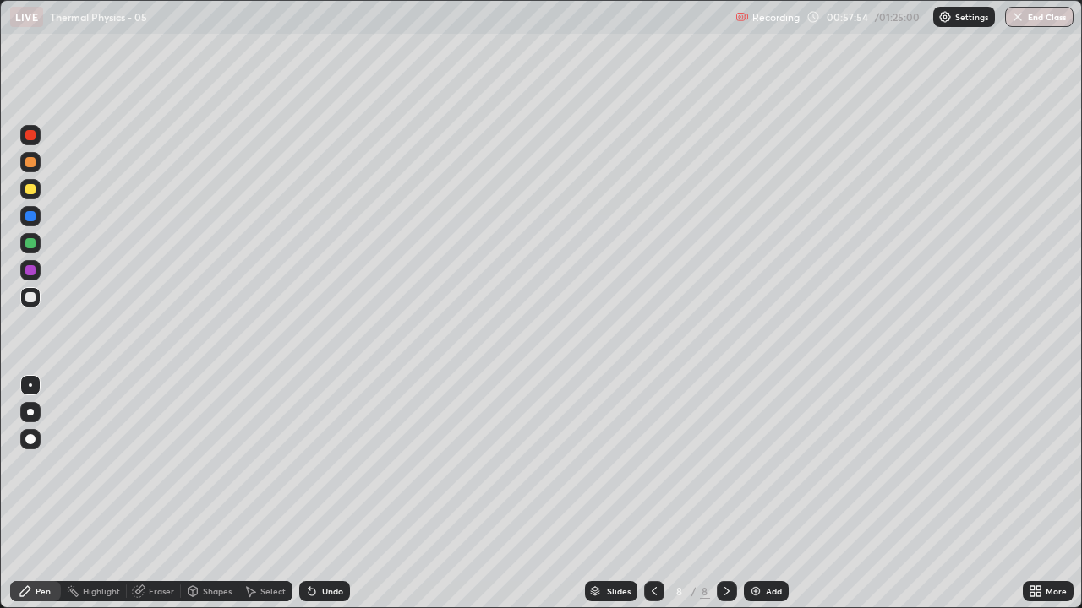
click at [749, 465] on img at bounding box center [756, 592] width 14 height 14
click at [755, 465] on img at bounding box center [756, 592] width 14 height 14
click at [332, 465] on div "Undo" at bounding box center [332, 591] width 21 height 8
click at [333, 465] on div "Undo" at bounding box center [332, 591] width 21 height 8
click at [752, 465] on img at bounding box center [756, 592] width 14 height 14
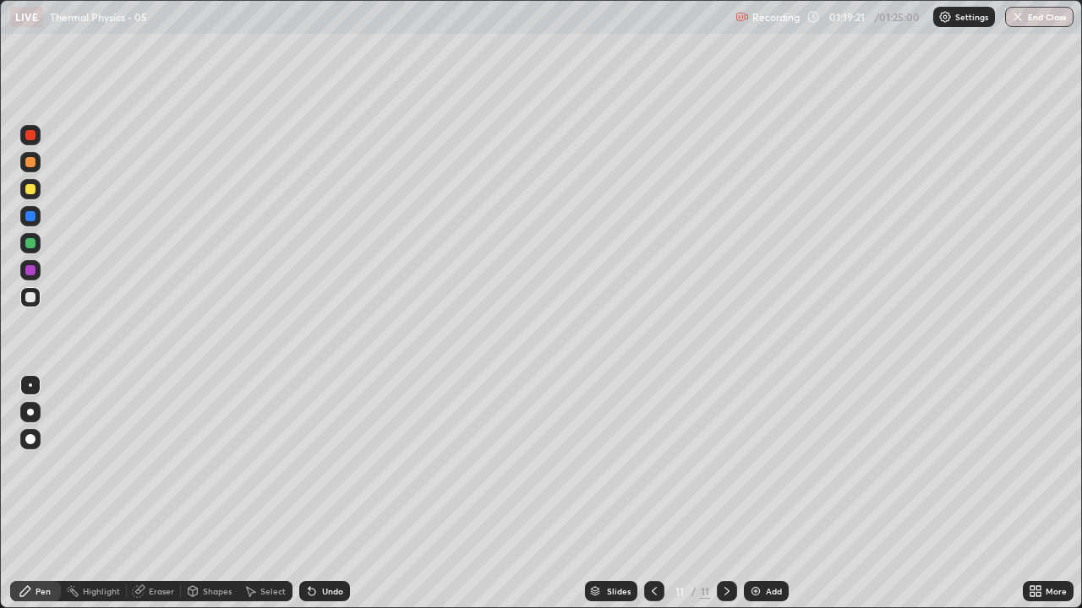
click at [1034, 19] on button "End Class" at bounding box center [1039, 17] width 68 height 20
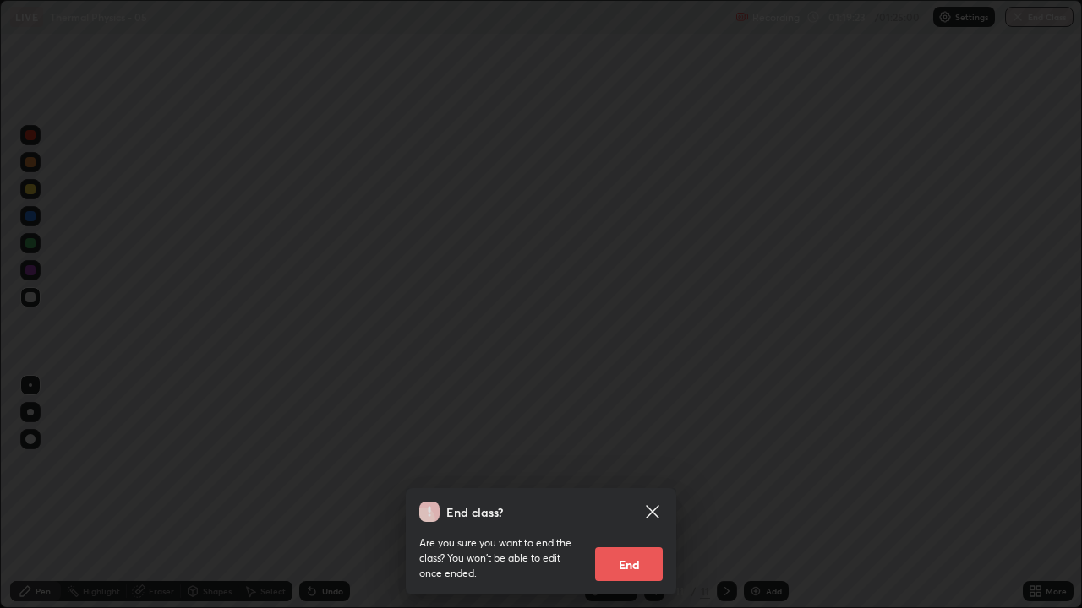
click at [660, 465] on button "End" at bounding box center [629, 565] width 68 height 34
